Goal: Use online tool/utility

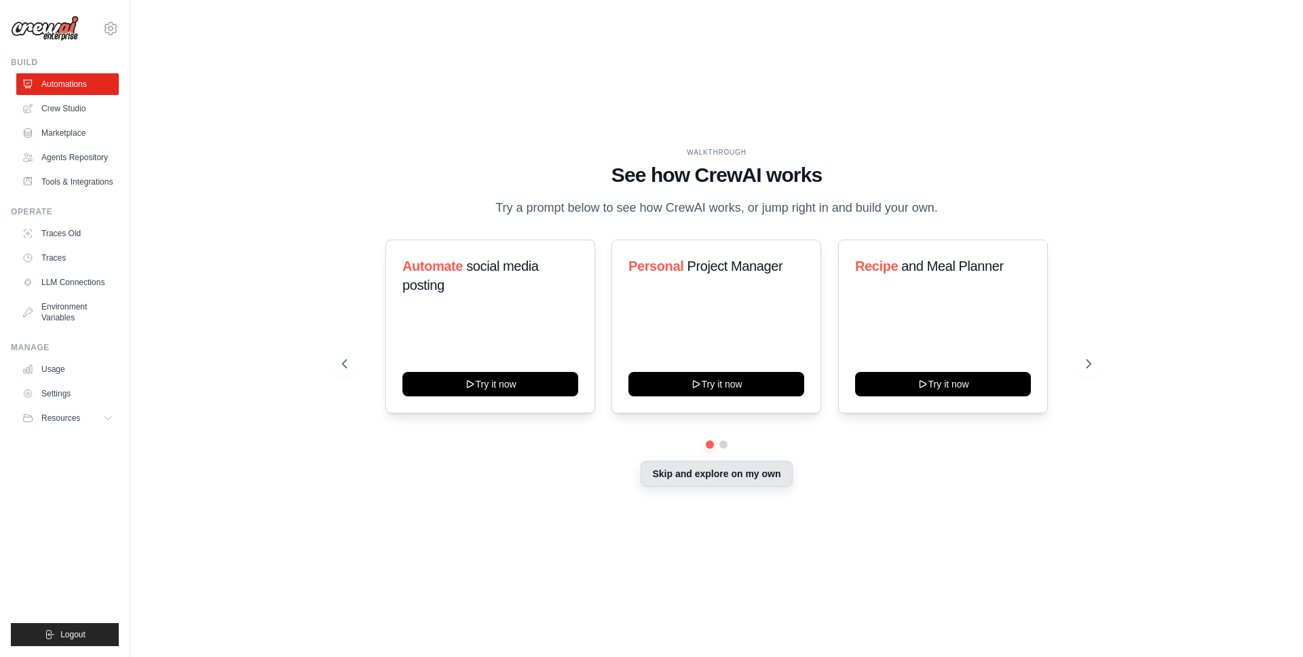
click at [693, 484] on button "Skip and explore on my own" at bounding box center [715, 474] width 151 height 26
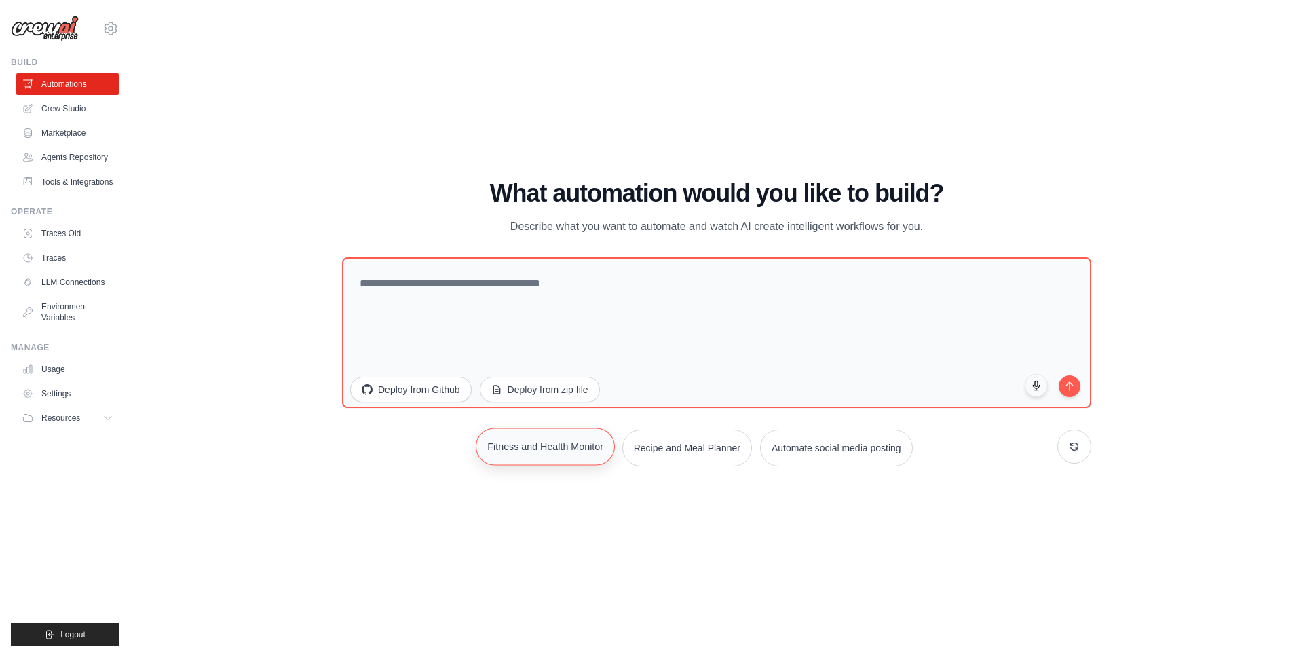
click at [573, 444] on button "Fitness and Health Monitor" at bounding box center [545, 445] width 139 height 37
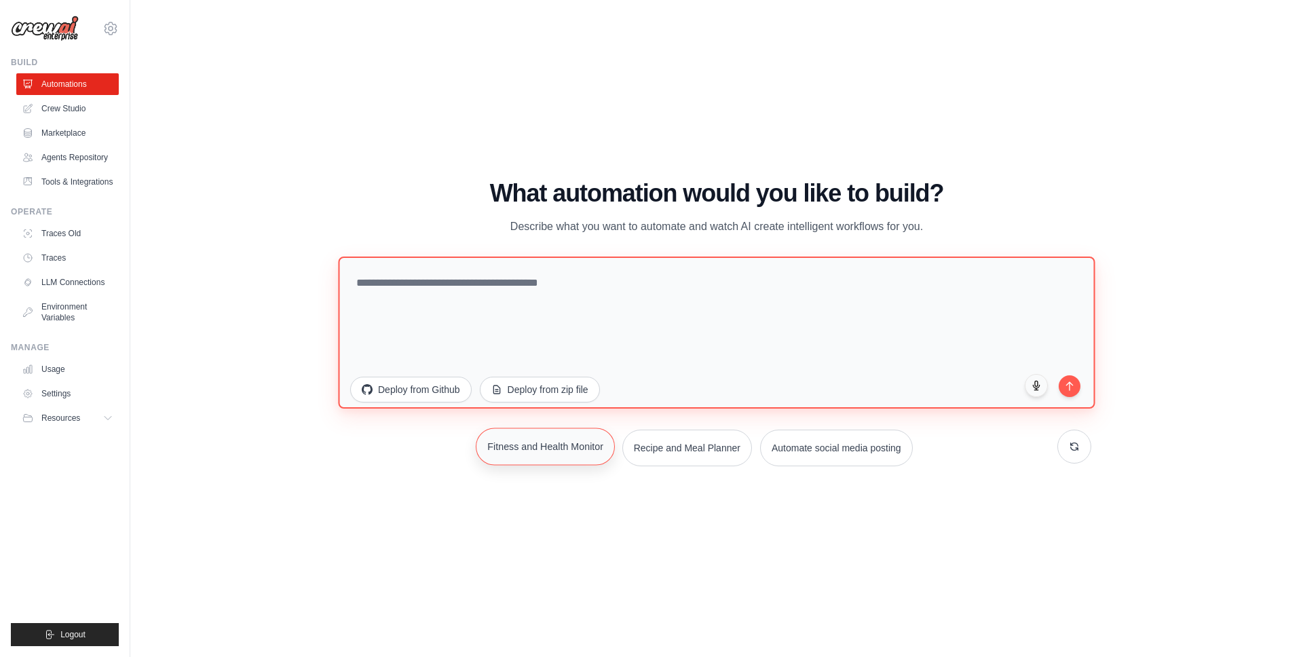
type textarea "**********"
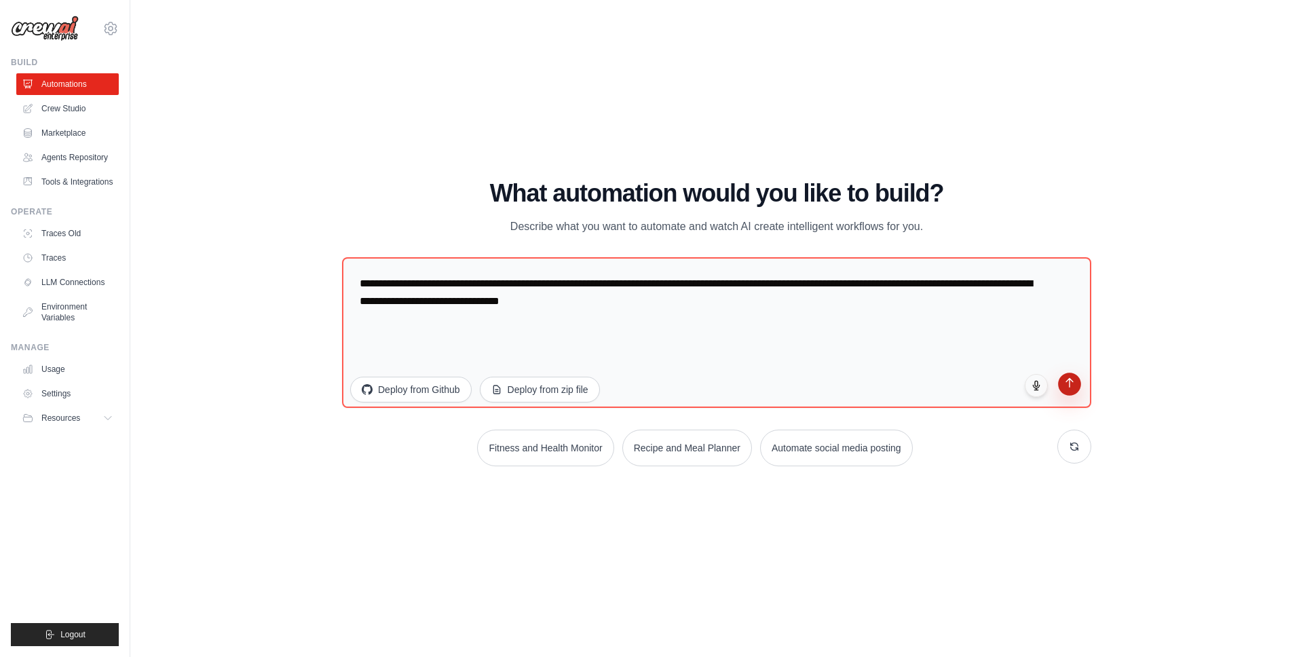
click at [1077, 385] on button "submit" at bounding box center [1069, 383] width 23 height 23
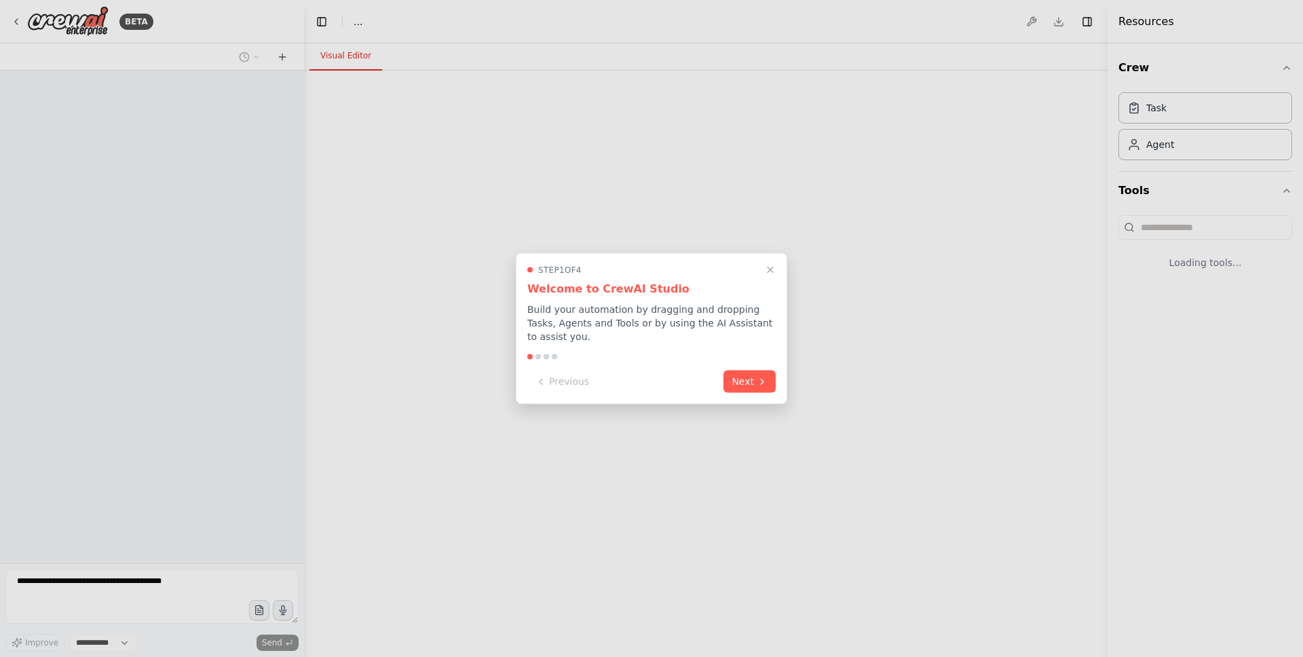
select select "****"
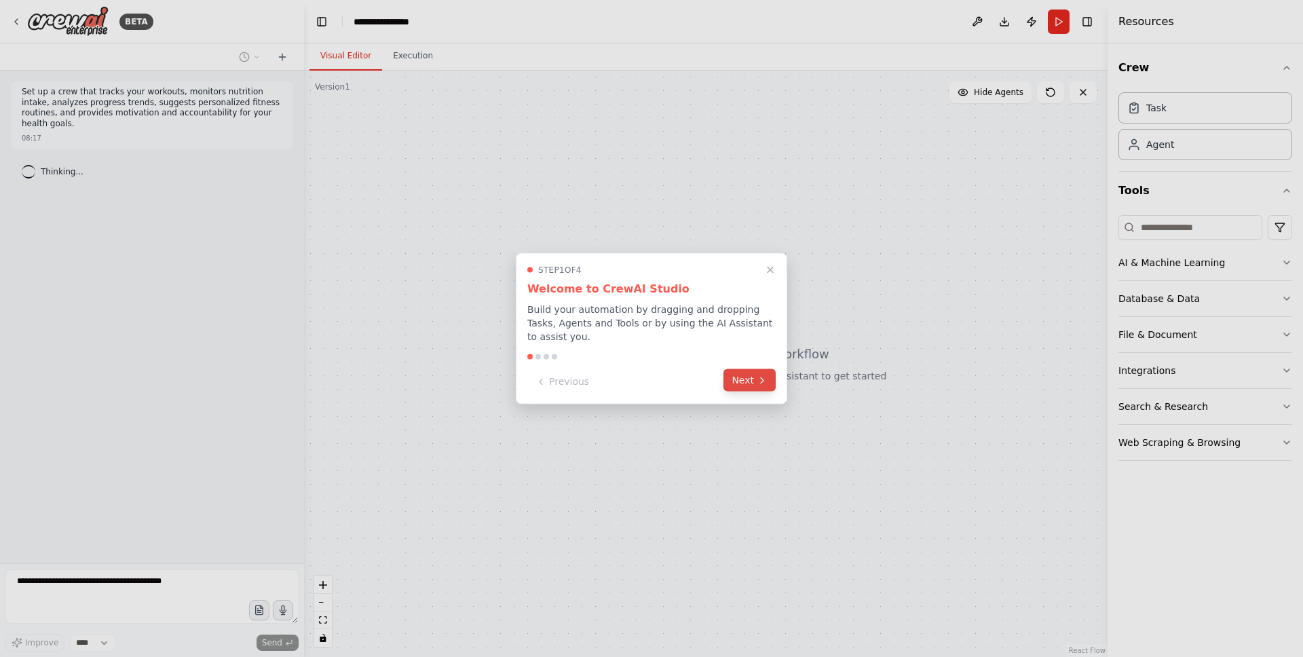
click at [747, 374] on button "Next" at bounding box center [749, 380] width 52 height 22
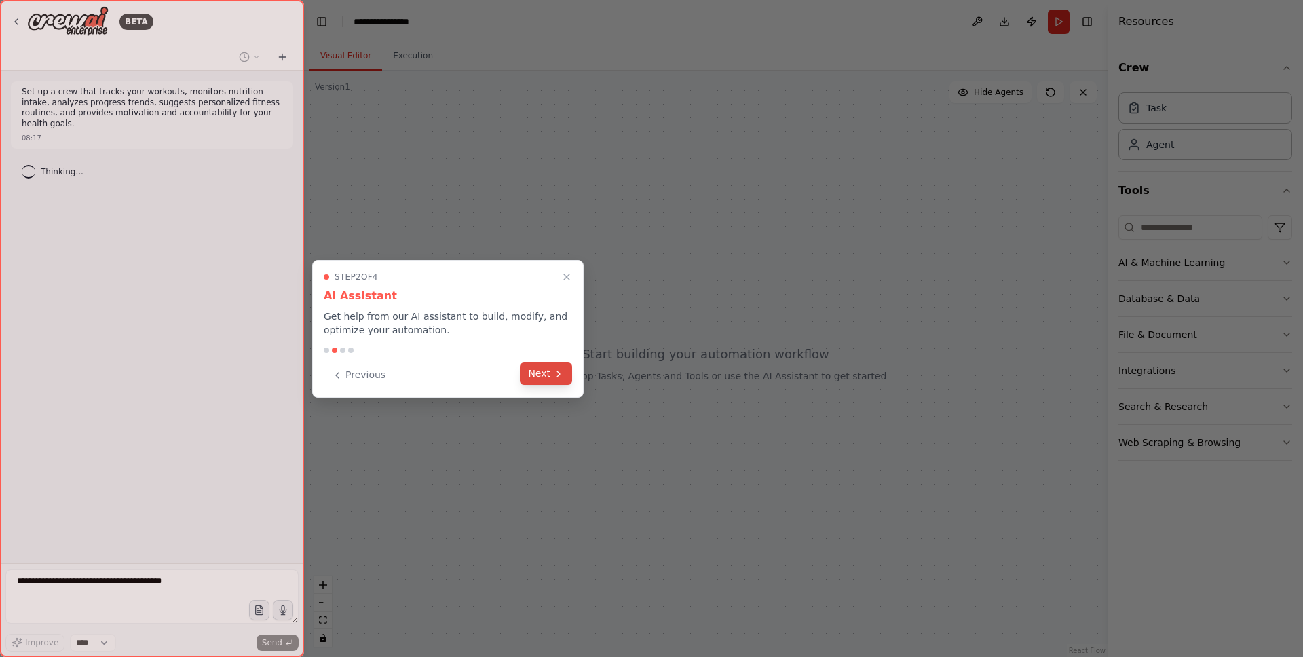
click at [539, 374] on button "Next" at bounding box center [546, 373] width 52 height 22
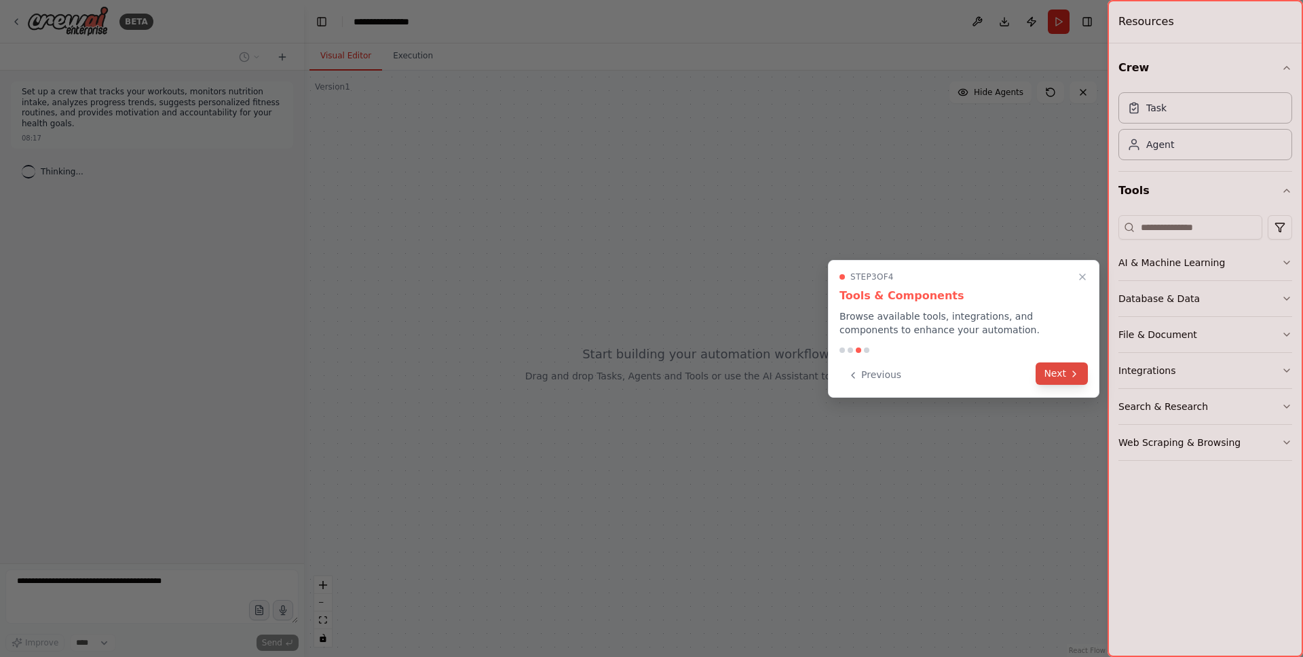
click at [1056, 368] on button "Next" at bounding box center [1061, 373] width 52 height 22
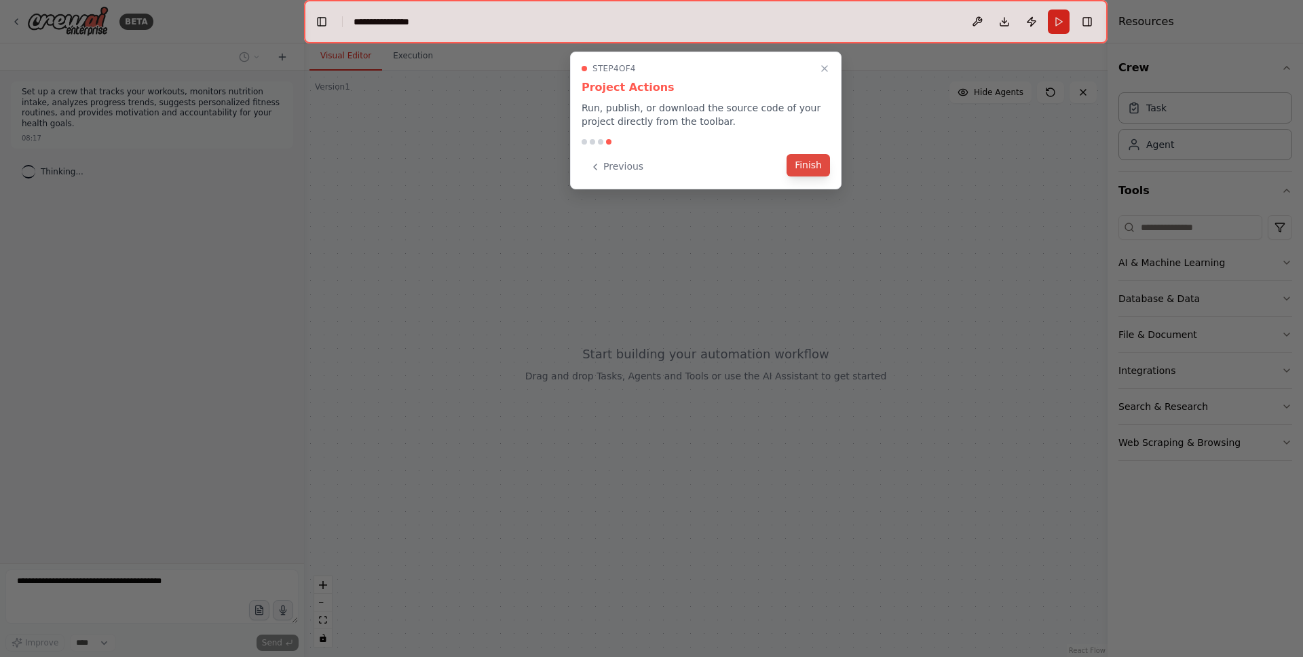
click at [809, 169] on button "Finish" at bounding box center [807, 165] width 43 height 22
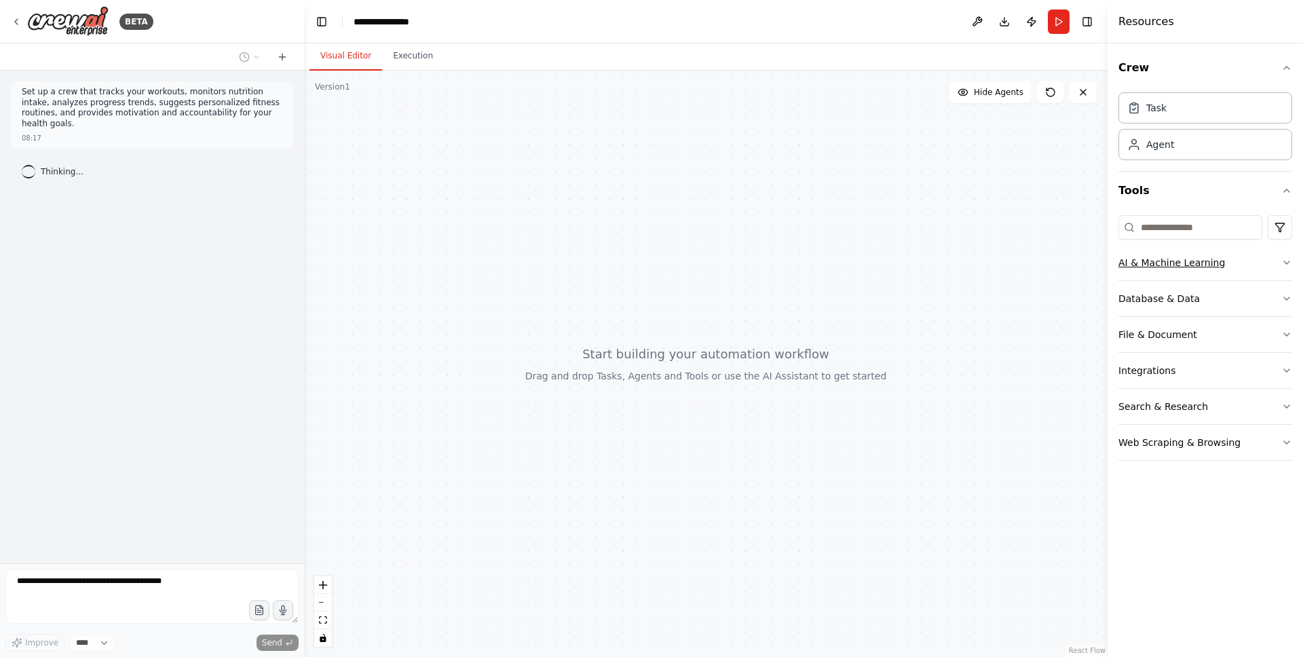
click at [1176, 256] on div "AI & Machine Learning" at bounding box center [1171, 263] width 107 height 14
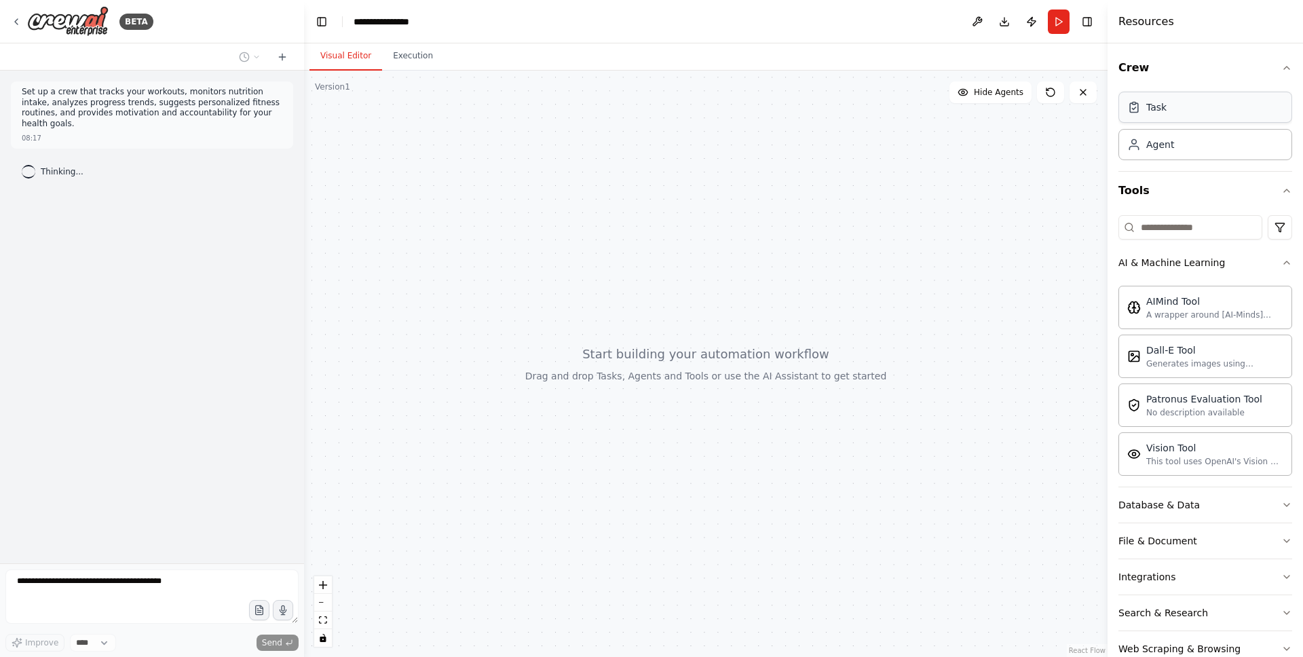
click at [1172, 119] on div "Task" at bounding box center [1205, 107] width 174 height 31
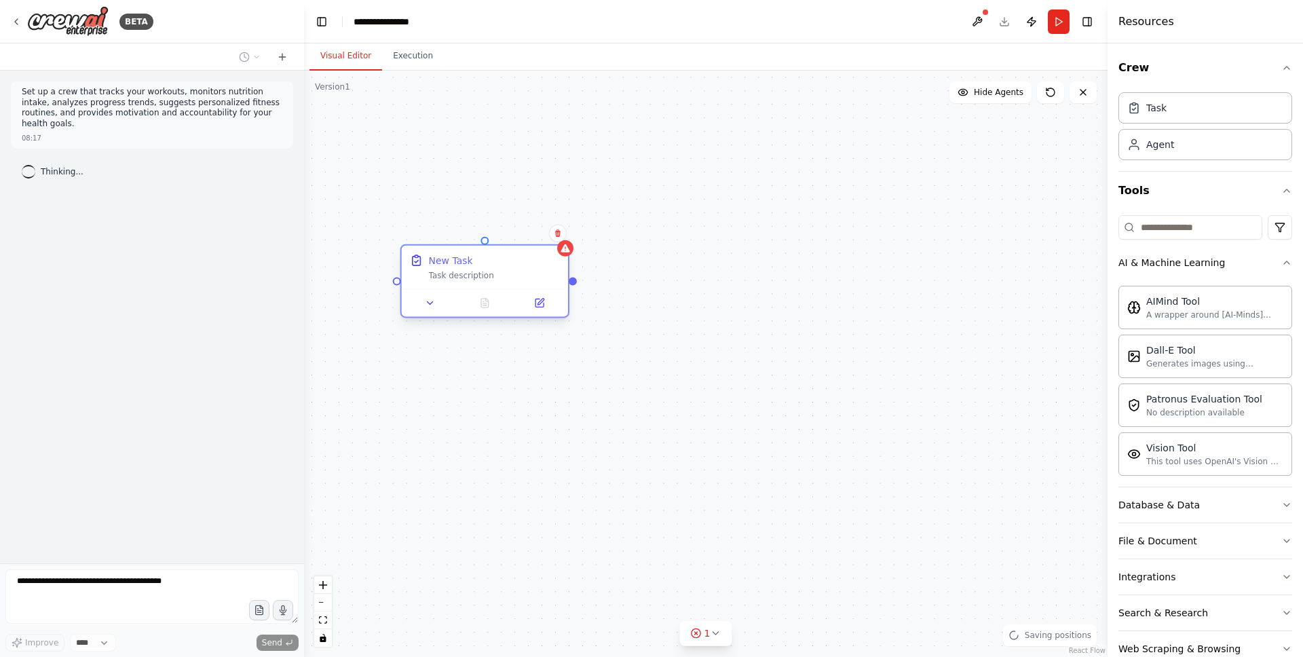
drag, startPoint x: 516, startPoint y: 273, endPoint x: 476, endPoint y: 275, distance: 39.4
click at [476, 275] on div "New Task Task description" at bounding box center [494, 267] width 131 height 27
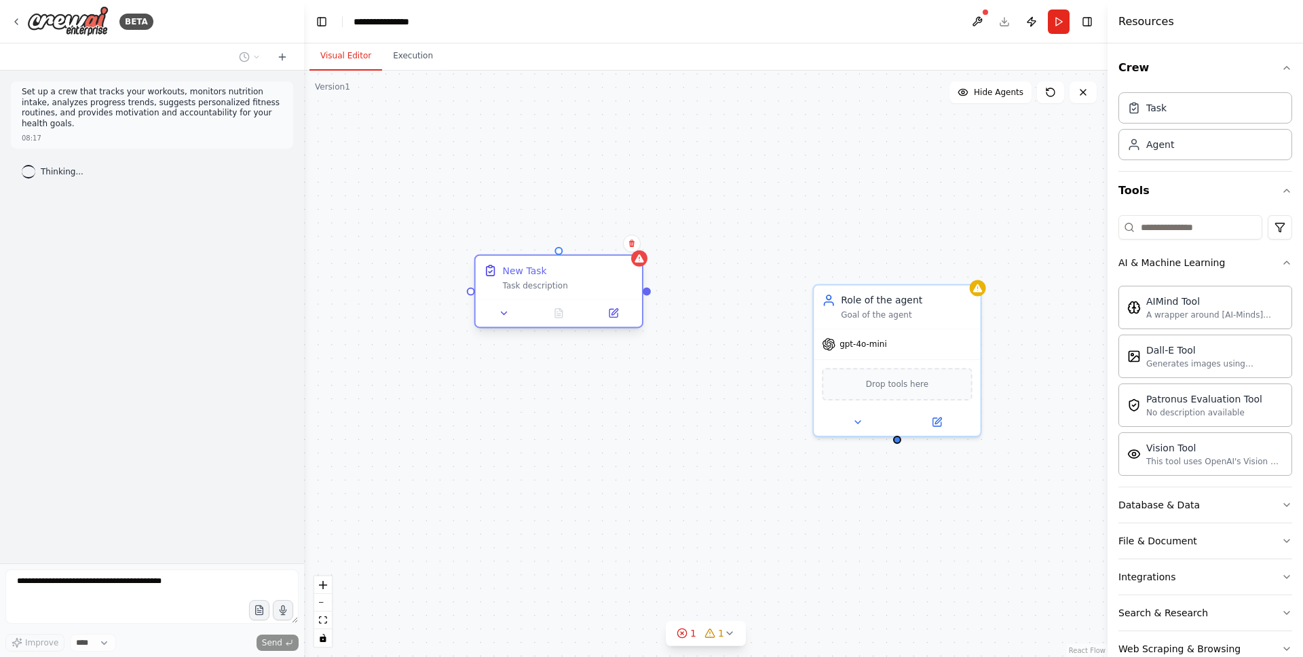
click at [646, 297] on div "New Task Task description Role of the agent Goal of the agent gpt-4o-mini Drop …" at bounding box center [705, 364] width 803 height 586
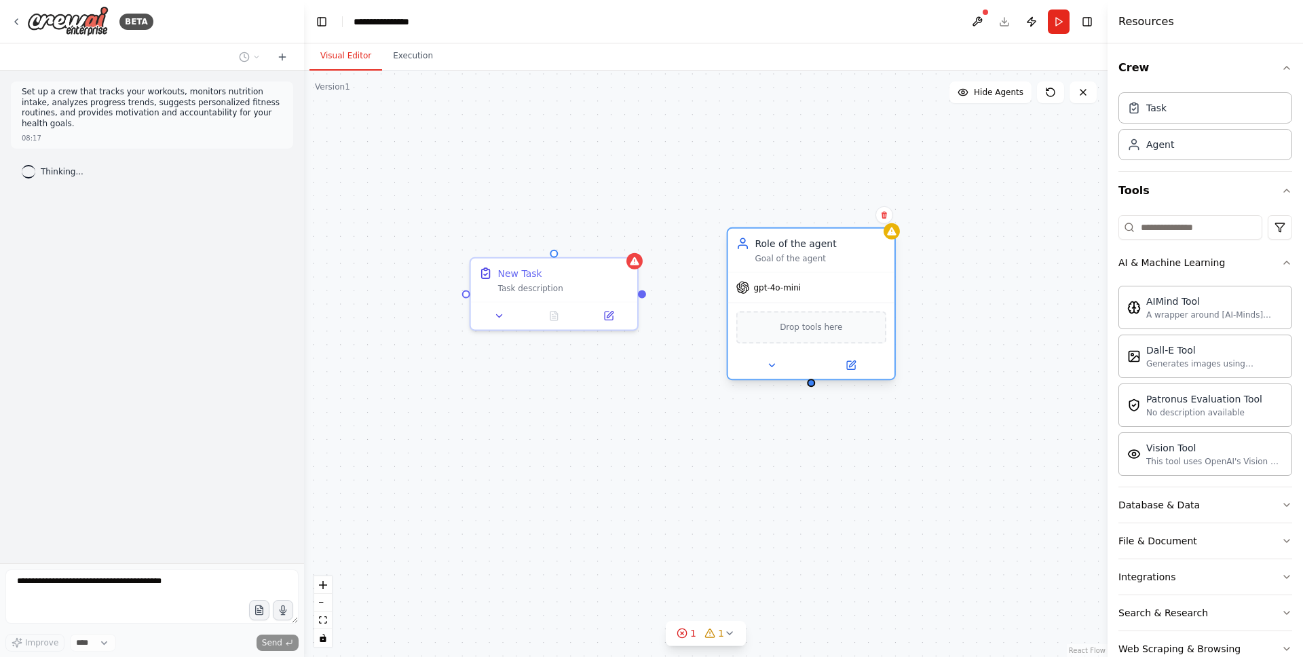
drag, startPoint x: 908, startPoint y: 328, endPoint x: 826, endPoint y: 271, distance: 100.9
click at [826, 271] on div "Role of the agent Goal of the agent gpt-4o-mini Drop tools here" at bounding box center [811, 303] width 169 height 153
click at [617, 288] on div "Task description" at bounding box center [563, 285] width 131 height 11
drag, startPoint x: 663, startPoint y: 291, endPoint x: 692, endPoint y: 290, distance: 29.2
click at [692, 290] on div "New Task Task description Role of the agent Goal of the agent gpt-4o-mini Drop …" at bounding box center [705, 364] width 803 height 586
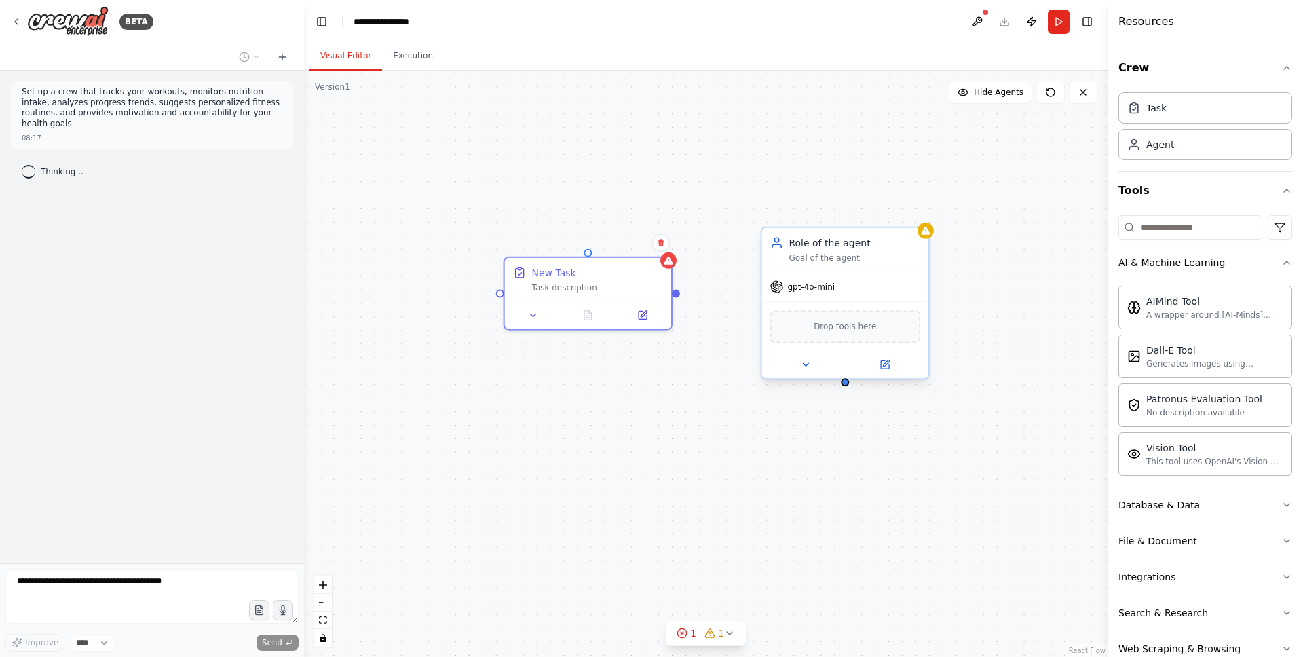
click at [839, 286] on div "gpt-4o-mini" at bounding box center [845, 287] width 166 height 30
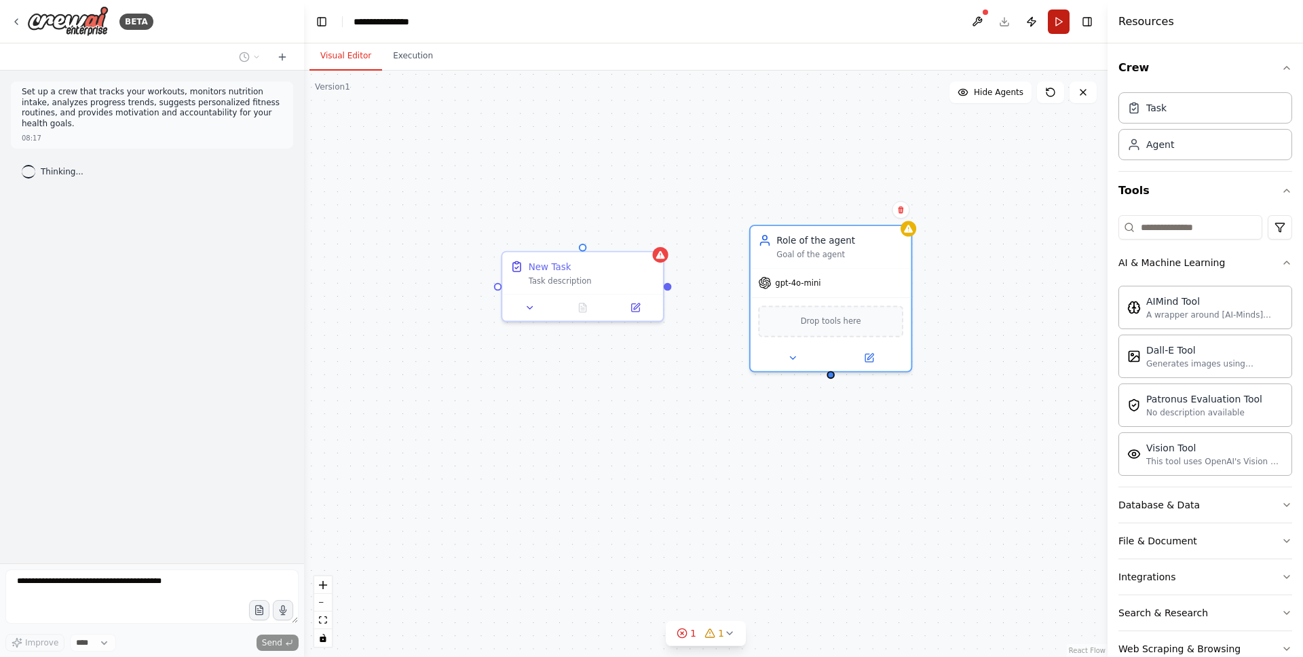
click at [1050, 20] on button "Run" at bounding box center [1058, 21] width 22 height 24
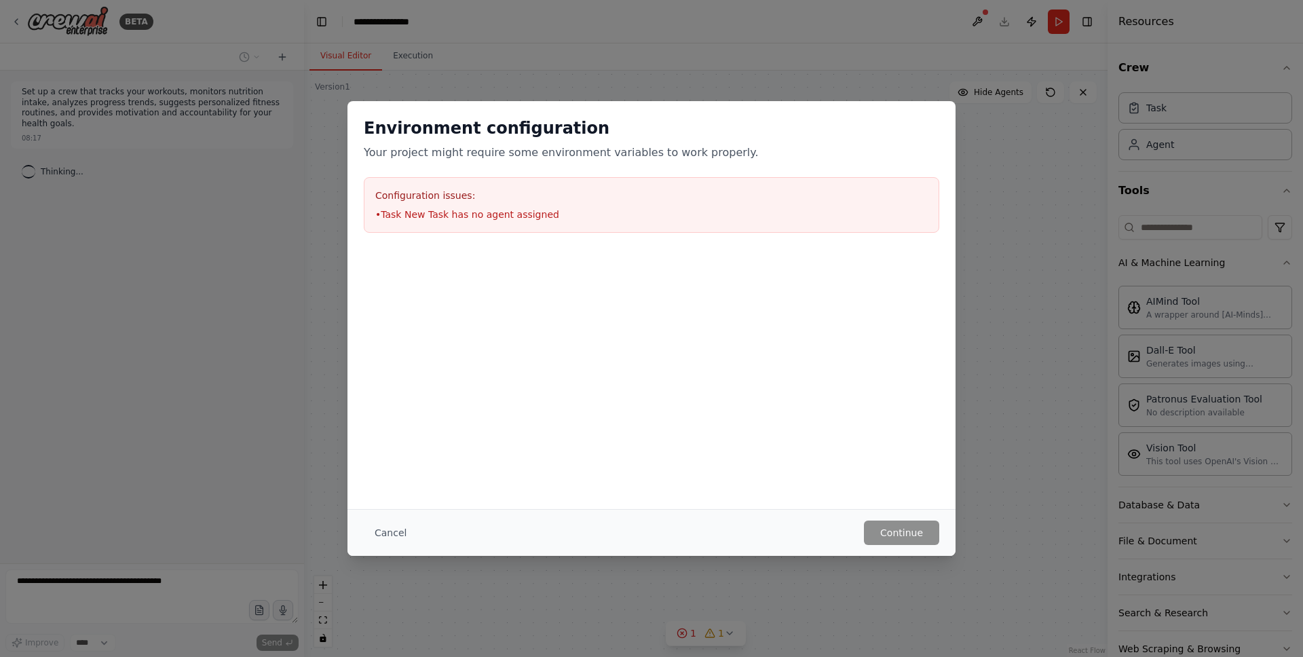
click at [396, 532] on button "Cancel" at bounding box center [391, 532] width 54 height 24
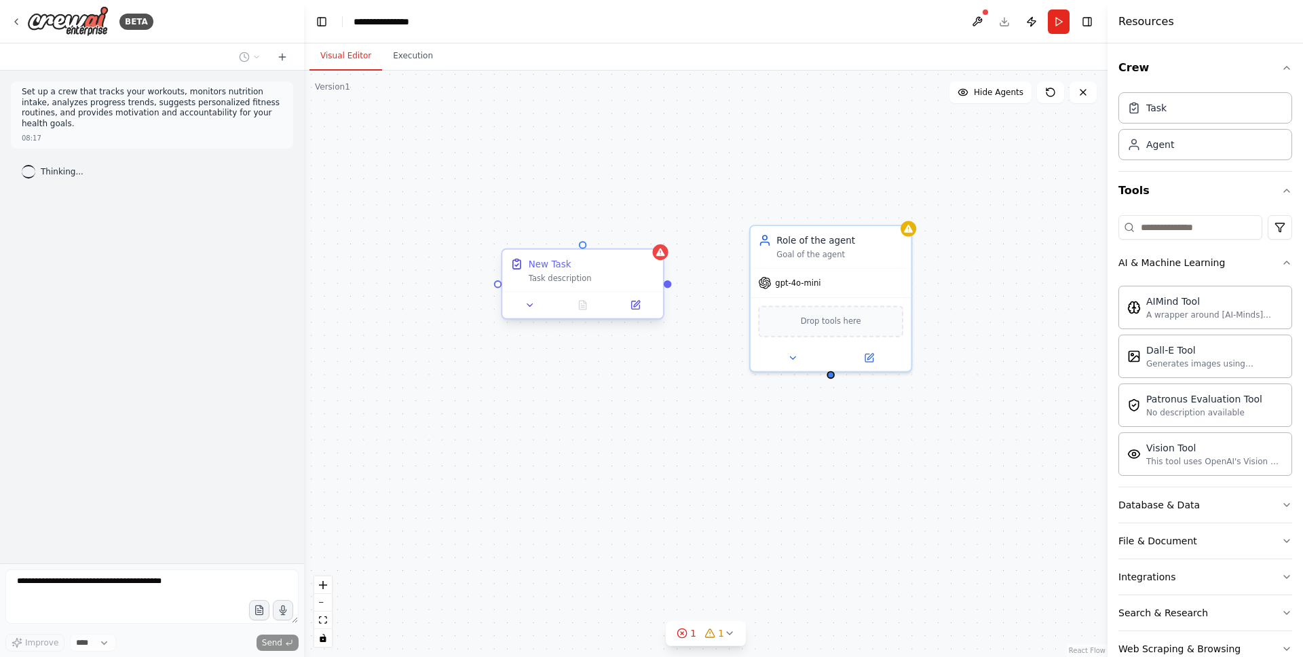
click at [545, 290] on div "New Task Task description" at bounding box center [582, 271] width 161 height 42
click at [546, 284] on div "New Task Task description" at bounding box center [582, 271] width 161 height 42
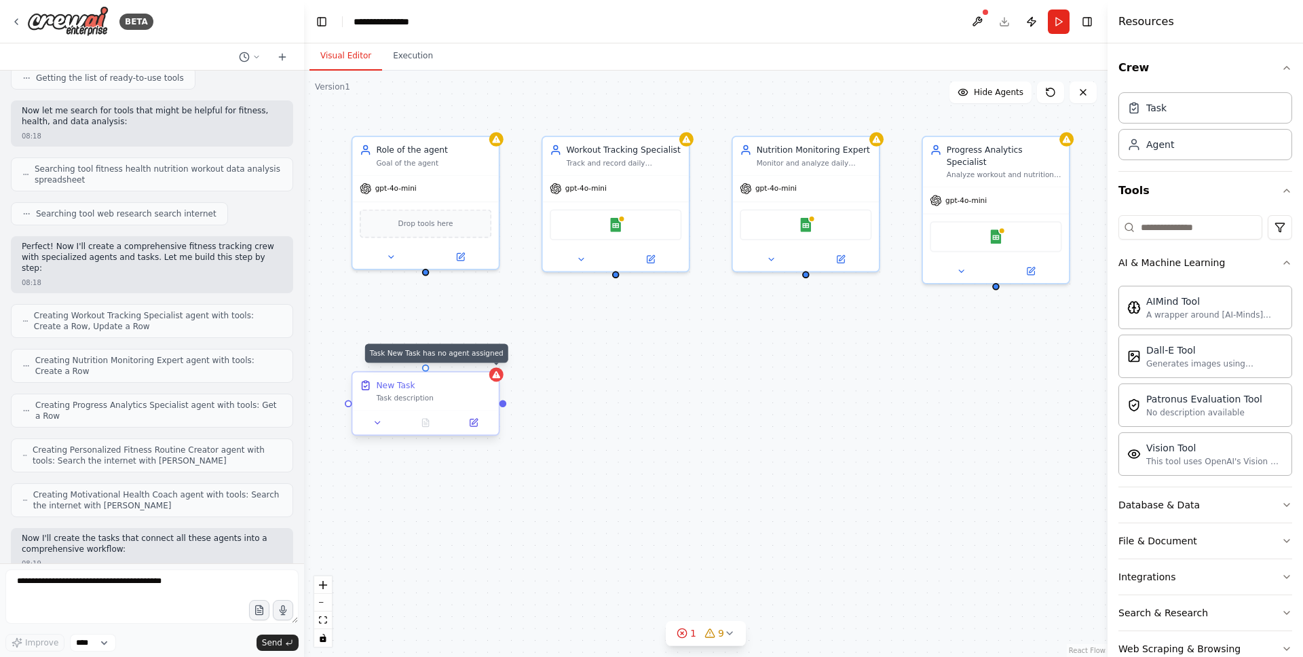
scroll to position [254, 0]
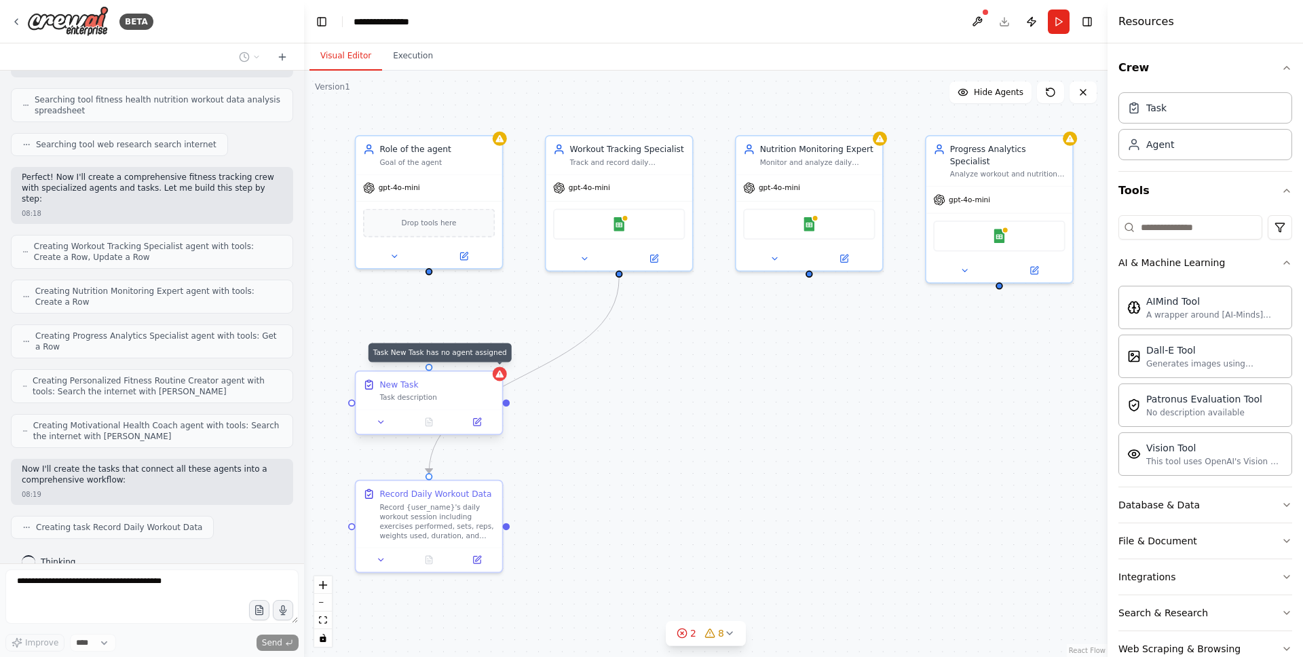
drag, startPoint x: 941, startPoint y: 412, endPoint x: 813, endPoint y: 401, distance: 128.1
click at [813, 401] on div ".deletable-edge-delete-btn { width: 20px; height: 20px; border: 0px solid #ffff…" at bounding box center [705, 364] width 803 height 586
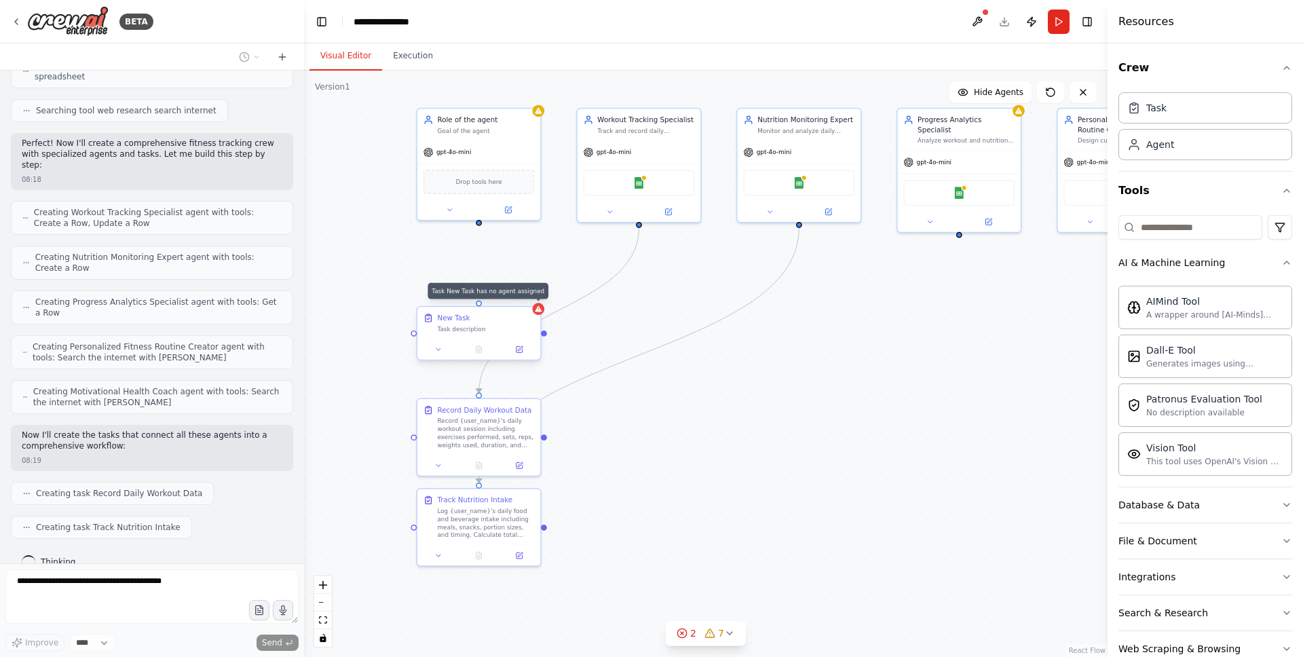
drag, startPoint x: 660, startPoint y: 484, endPoint x: 661, endPoint y: 408, distance: 76.0
click at [661, 408] on div ".deletable-edge-delete-btn { width: 20px; height: 20px; border: 0px solid #ffff…" at bounding box center [705, 364] width 803 height 586
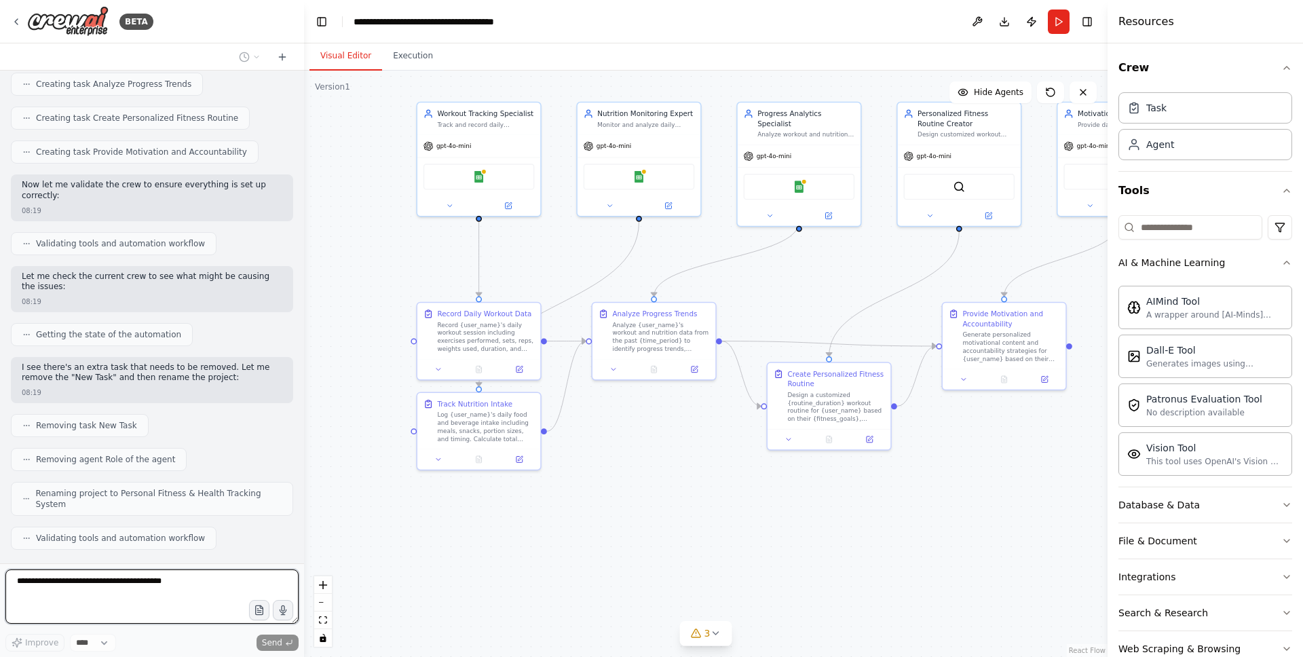
scroll to position [841, 0]
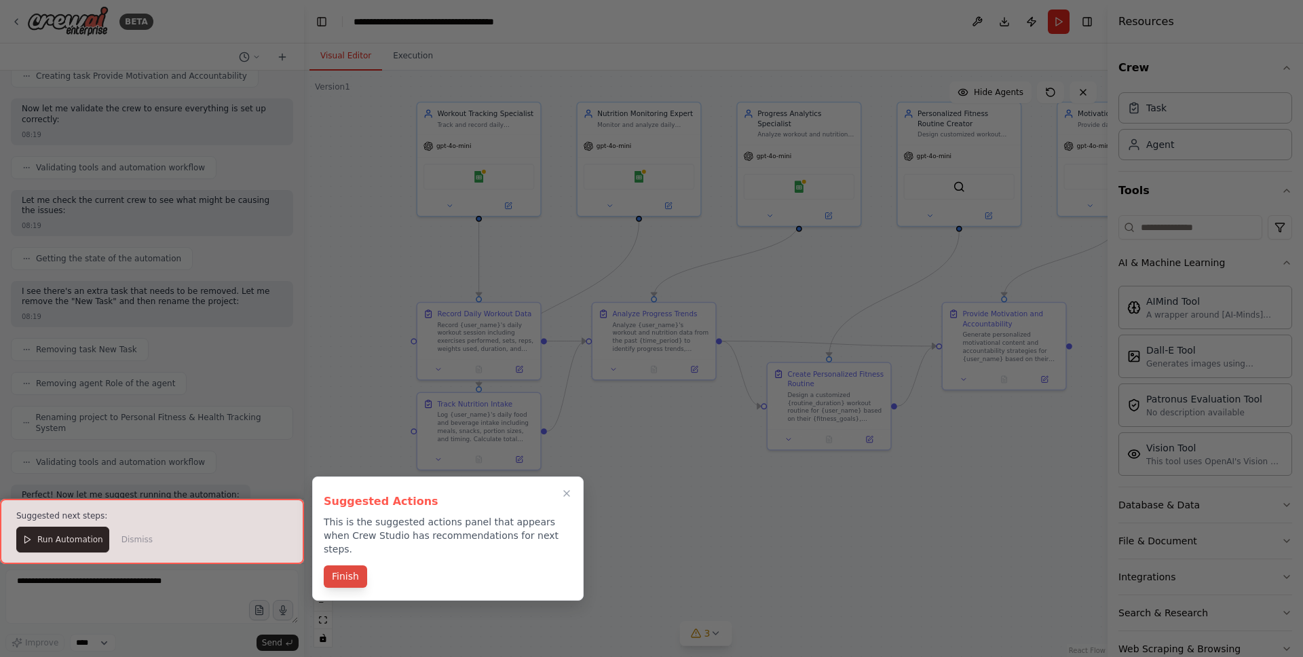
click at [363, 565] on button "Finish" at bounding box center [345, 576] width 43 height 22
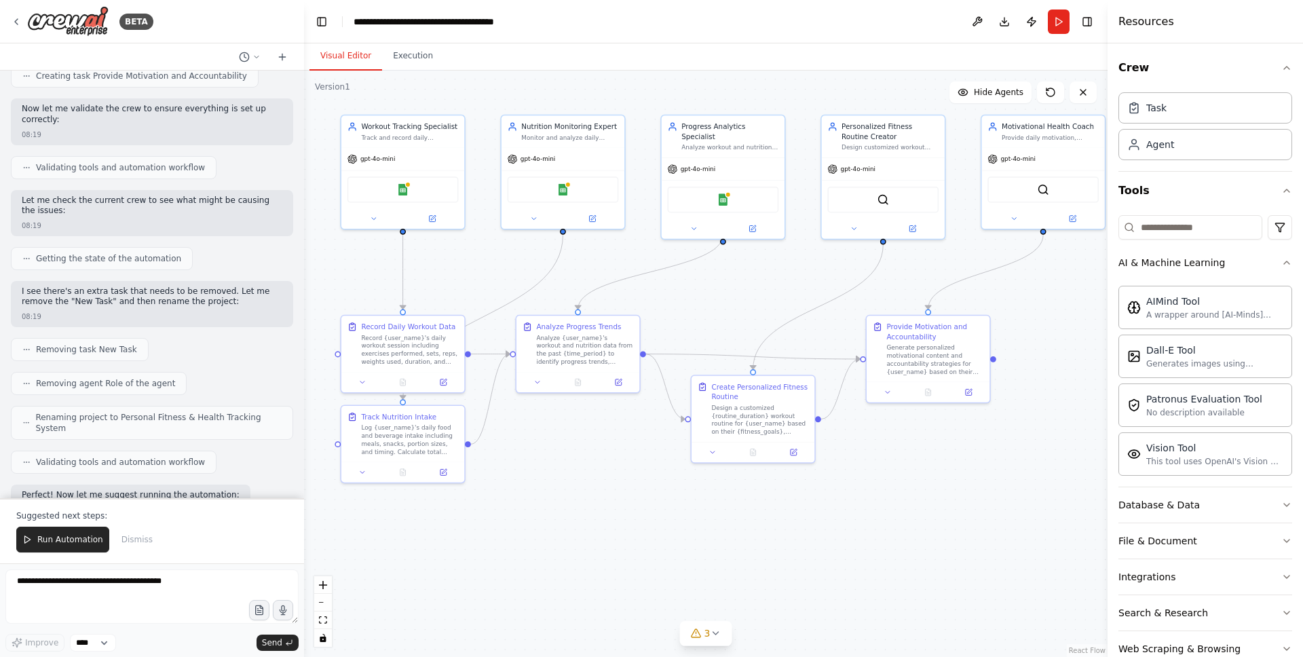
drag, startPoint x: 633, startPoint y: 508, endPoint x: 573, endPoint y: 522, distance: 61.9
click at [573, 522] on div ".deletable-edge-delete-btn { width: 20px; height: 20px; border: 0px solid #ffff…" at bounding box center [705, 364] width 803 height 586
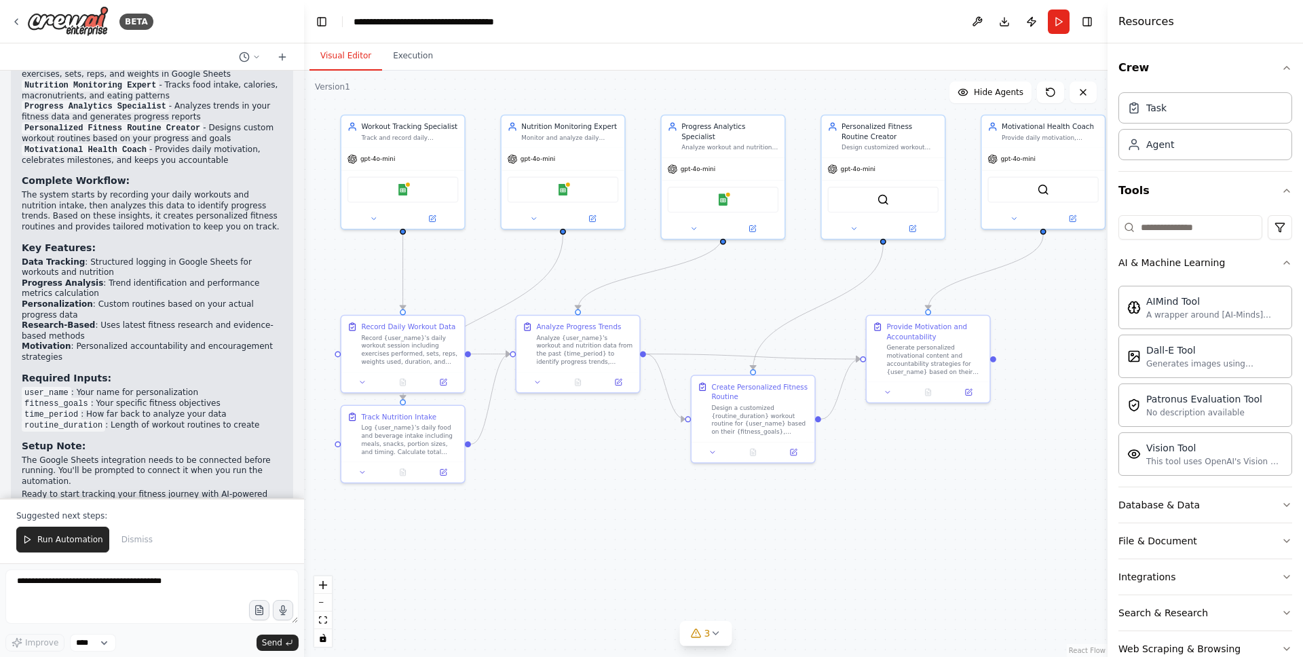
scroll to position [1385, 0]
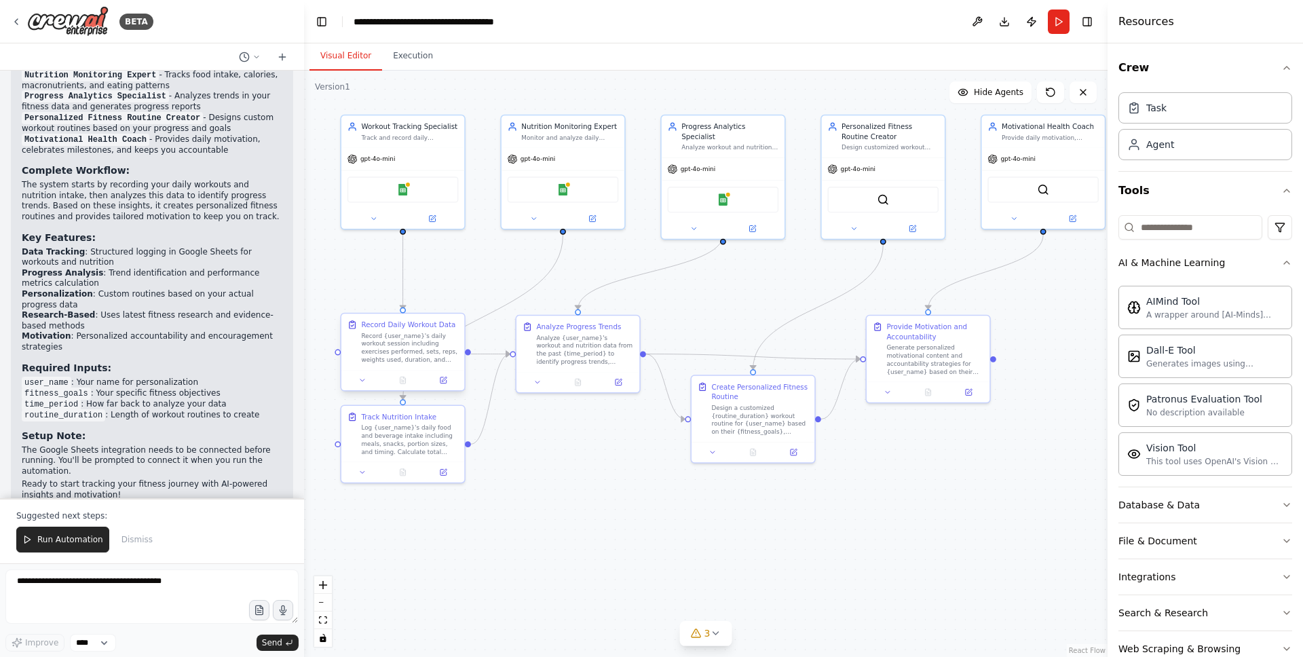
click at [403, 363] on div "Record {user_name}'s daily workout session including exercises performed, sets,…" at bounding box center [409, 348] width 97 height 32
click at [412, 161] on div "gpt-4o-mini" at bounding box center [402, 156] width 123 height 22
